Goal: Information Seeking & Learning: Learn about a topic

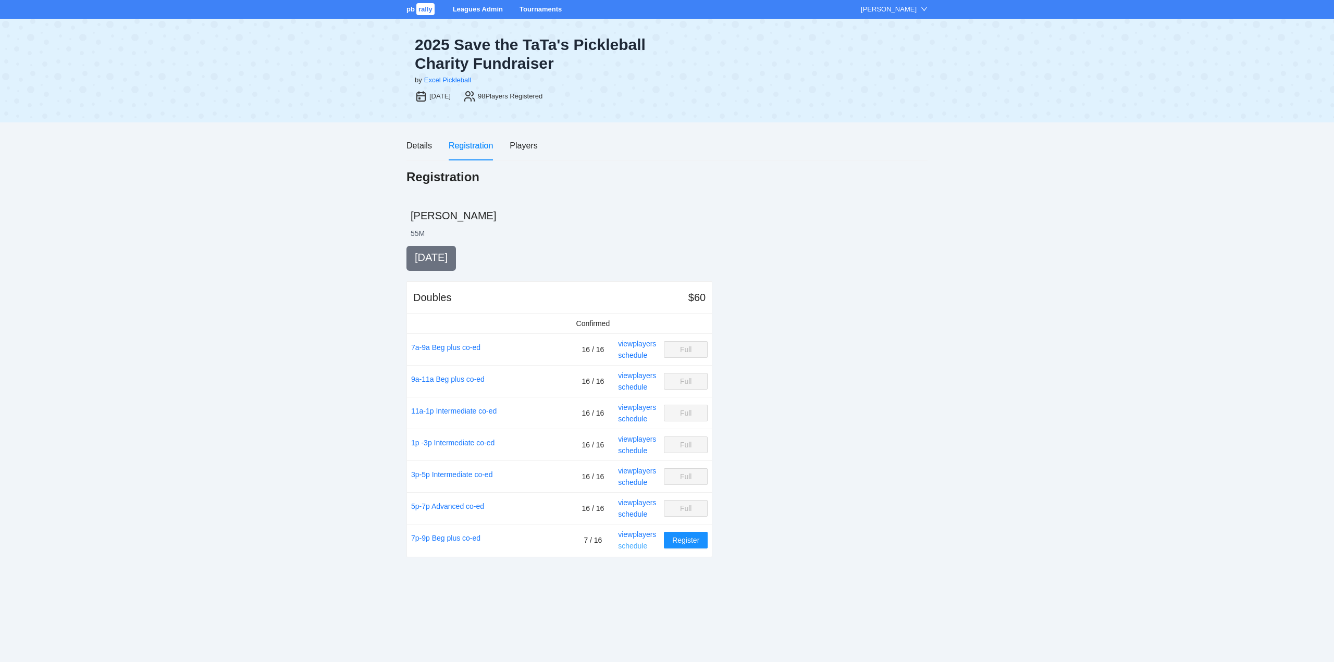
click at [636, 543] on link "schedule" at bounding box center [632, 546] width 29 height 8
click at [633, 546] on link "schedule" at bounding box center [632, 546] width 29 height 8
